Goal: Task Accomplishment & Management: Use online tool/utility

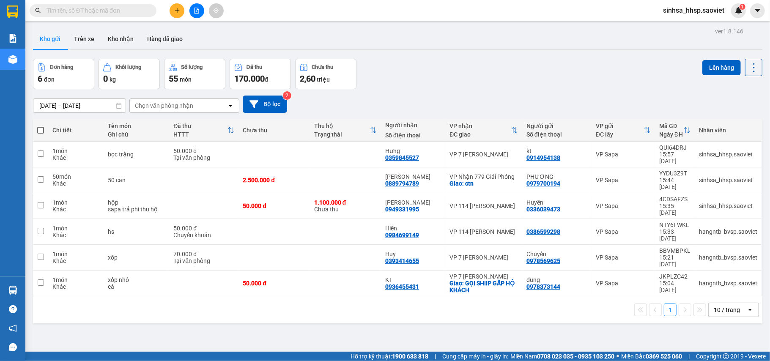
click at [199, 11] on icon "file-add" at bounding box center [197, 11] width 6 height 6
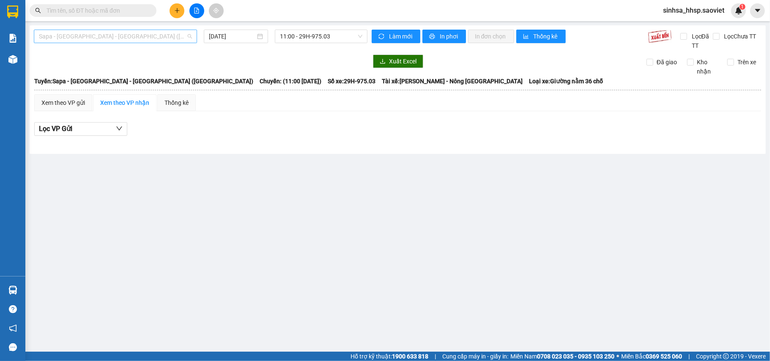
click at [104, 36] on span "Sapa - [GEOGRAPHIC_DATA] - [GEOGRAPHIC_DATA] ([GEOGRAPHIC_DATA])" at bounding box center [115, 36] width 153 height 13
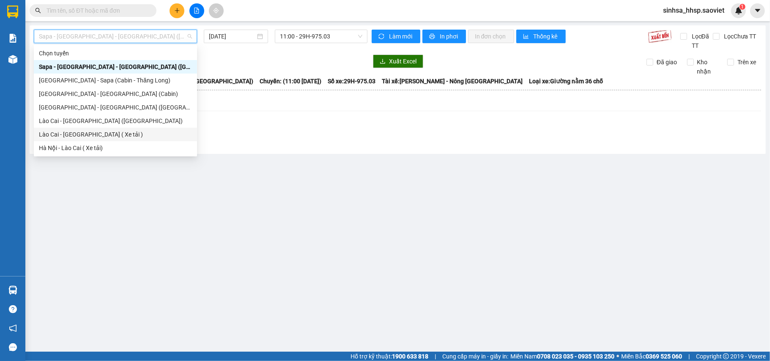
scroll to position [68, 0]
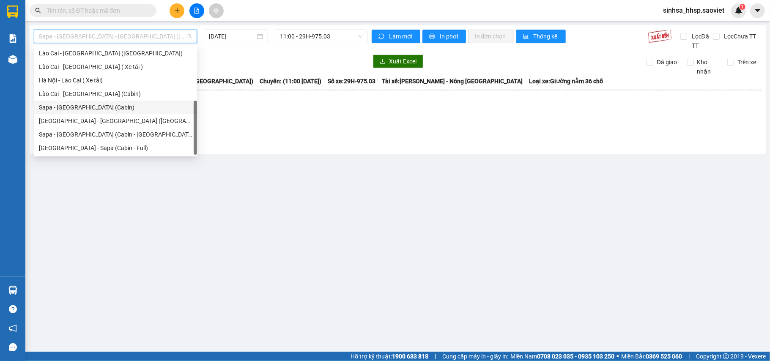
click at [92, 107] on div "Sapa - [GEOGRAPHIC_DATA] (Cabin)" at bounding box center [115, 107] width 153 height 9
type input "[DATE]"
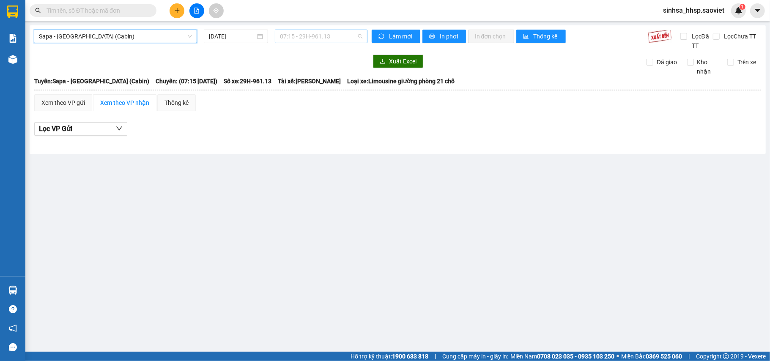
click at [299, 38] on span "07:15 - 29H-961.13" at bounding box center [321, 36] width 83 height 13
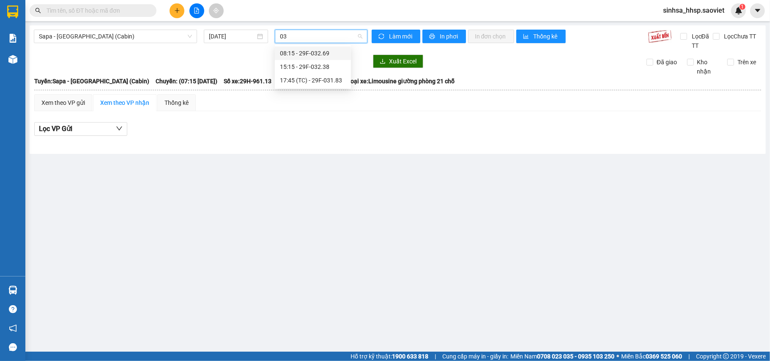
type input "031"
click at [303, 56] on div "17:45 (TC) - 29F-031.83" at bounding box center [313, 53] width 66 height 9
click at [308, 36] on span "17:45 (TC) - 29F-031.83" at bounding box center [321, 36] width 83 height 13
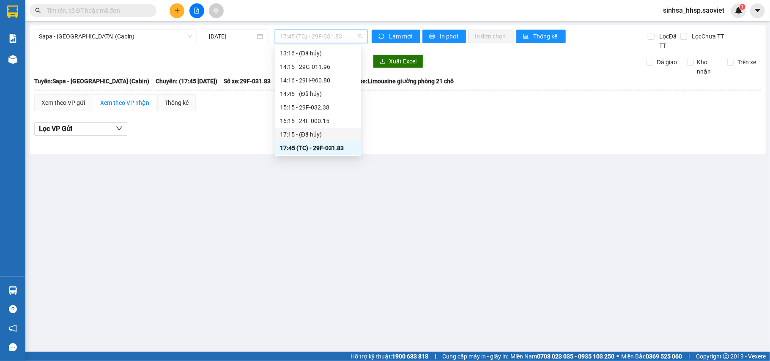
click at [310, 134] on div "17:15 - (Đã hủy)" at bounding box center [318, 134] width 76 height 9
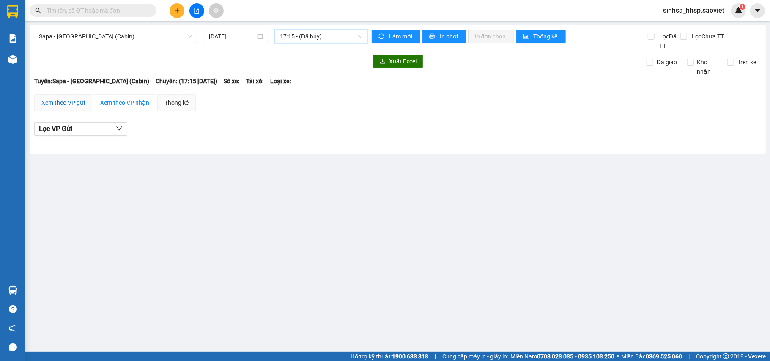
click at [53, 101] on div "Xem theo VP gửi" at bounding box center [63, 102] width 44 height 9
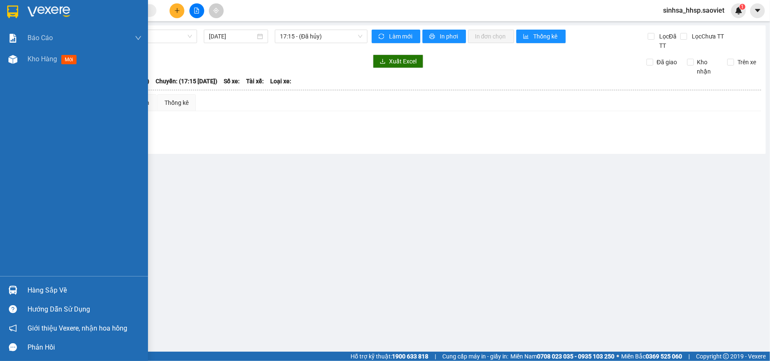
click at [6, 7] on div at bounding box center [13, 11] width 15 height 15
